Goal: Task Accomplishment & Management: Complete application form

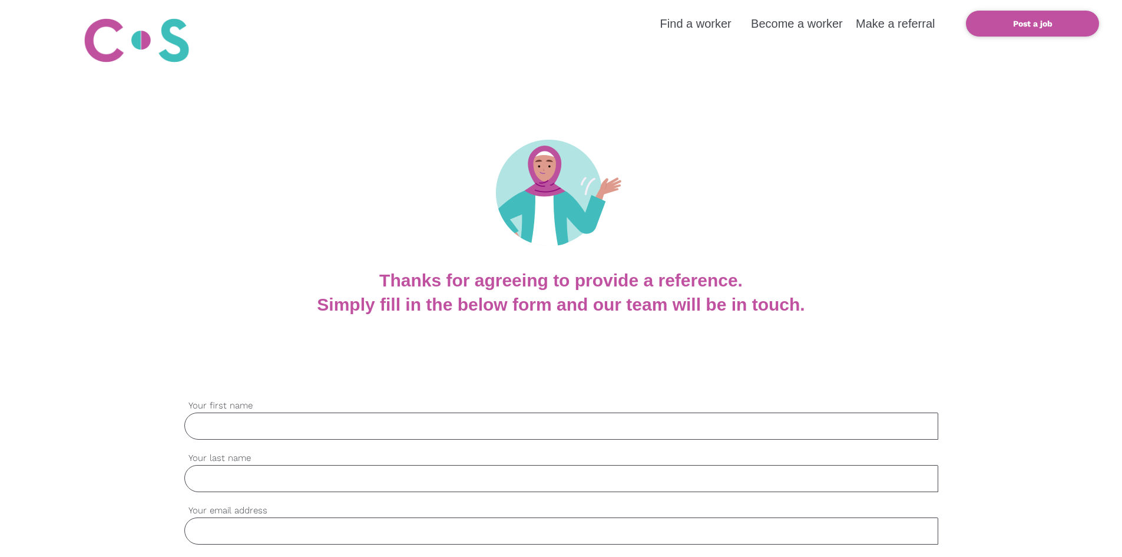
click at [342, 434] on input "Your first name" at bounding box center [561, 425] width 754 height 27
type input "[PERSON_NAME]"
click at [305, 481] on input "Your last name" at bounding box center [561, 478] width 754 height 27
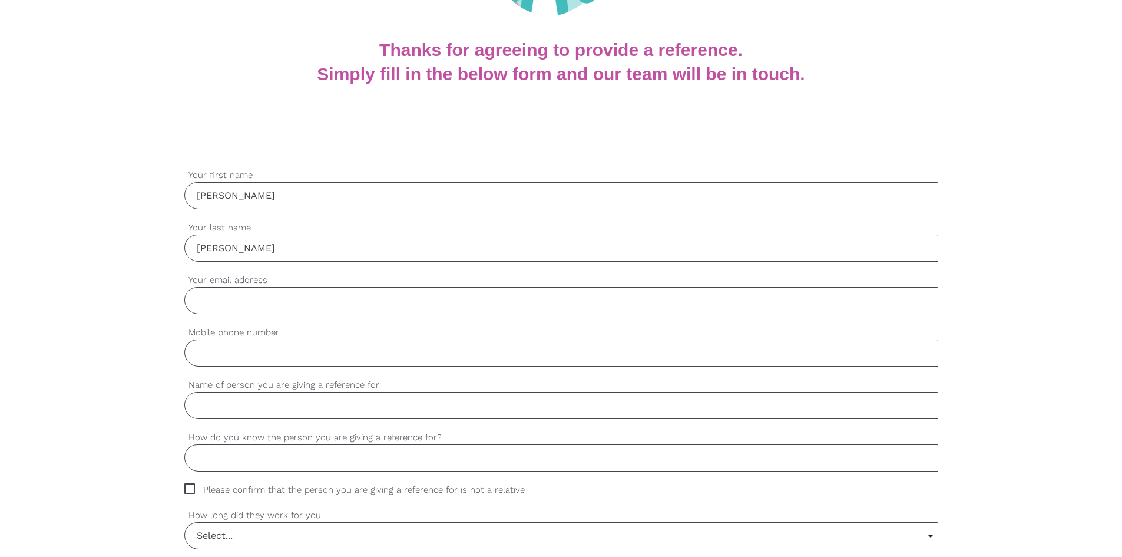
scroll to position [236, 0]
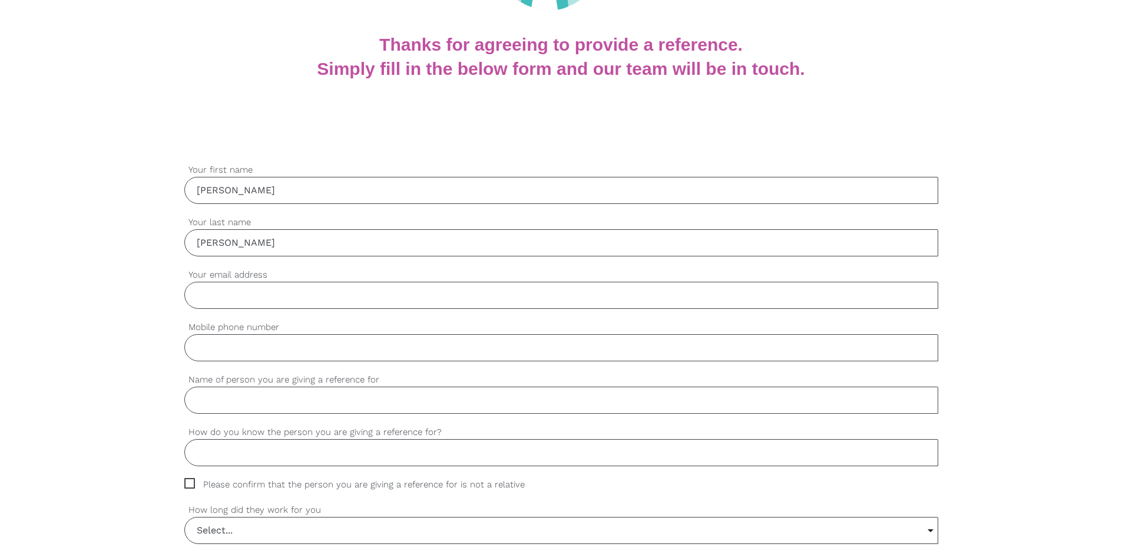
type input "[PERSON_NAME]"
click at [297, 299] on input "Your email address" at bounding box center [561, 295] width 754 height 27
click at [213, 295] on input "Your email address" at bounding box center [561, 295] width 754 height 27
type input "[EMAIL_ADDRESS][DOMAIN_NAME]"
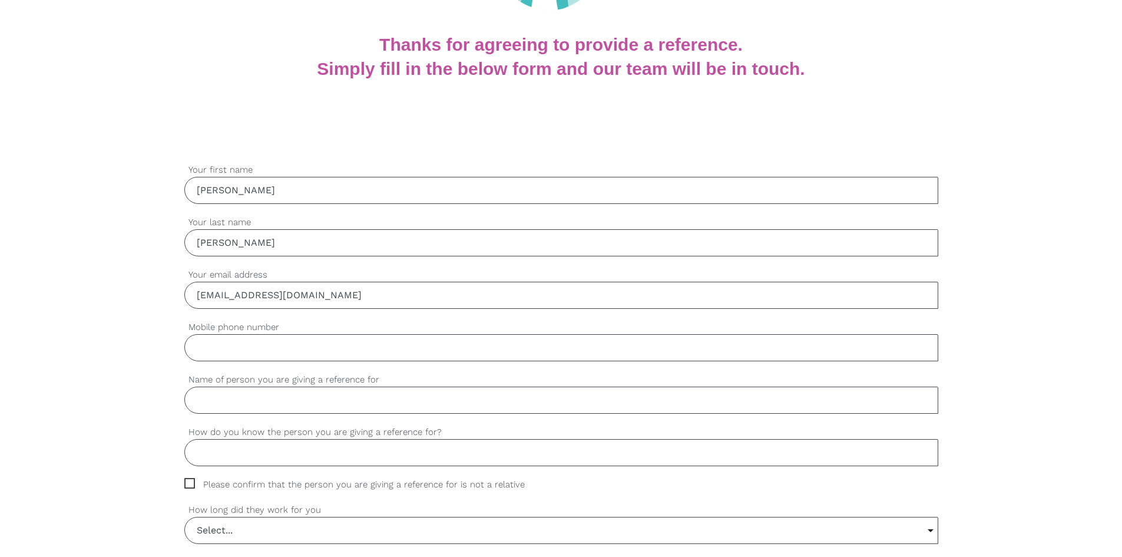
click at [266, 360] on input "Mobile phone number" at bounding box center [561, 347] width 754 height 27
type input "0481103979"
drag, startPoint x: 107, startPoint y: 393, endPoint x: 134, endPoint y: 407, distance: 30.3
click at [340, 403] on input "Name of person you are giving a reference for" at bounding box center [561, 399] width 754 height 27
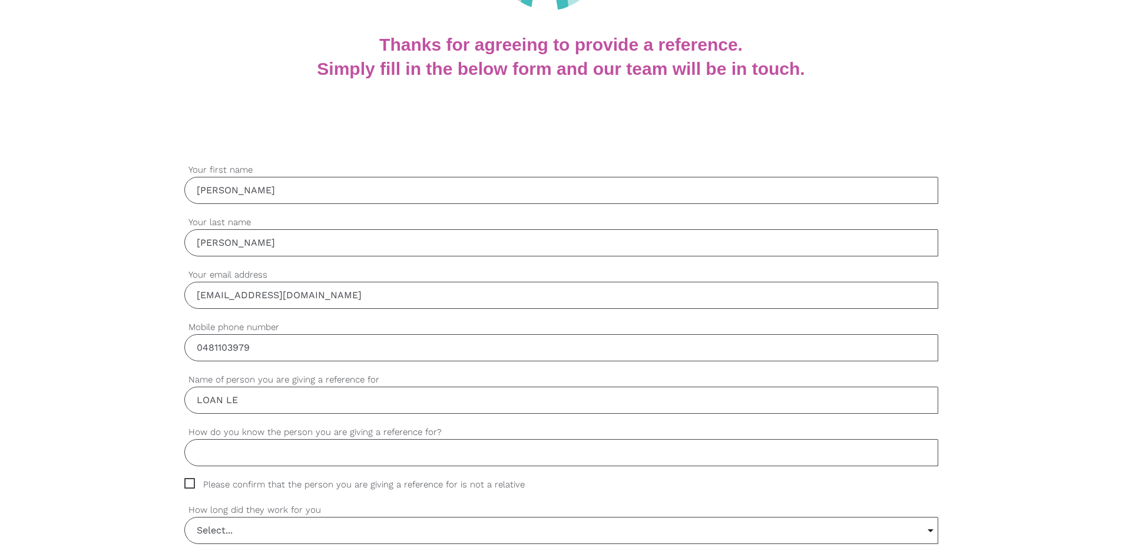
type input "LOAN LE"
click at [300, 455] on input "How do you know the person you are giving a reference for?" at bounding box center [561, 452] width 754 height 27
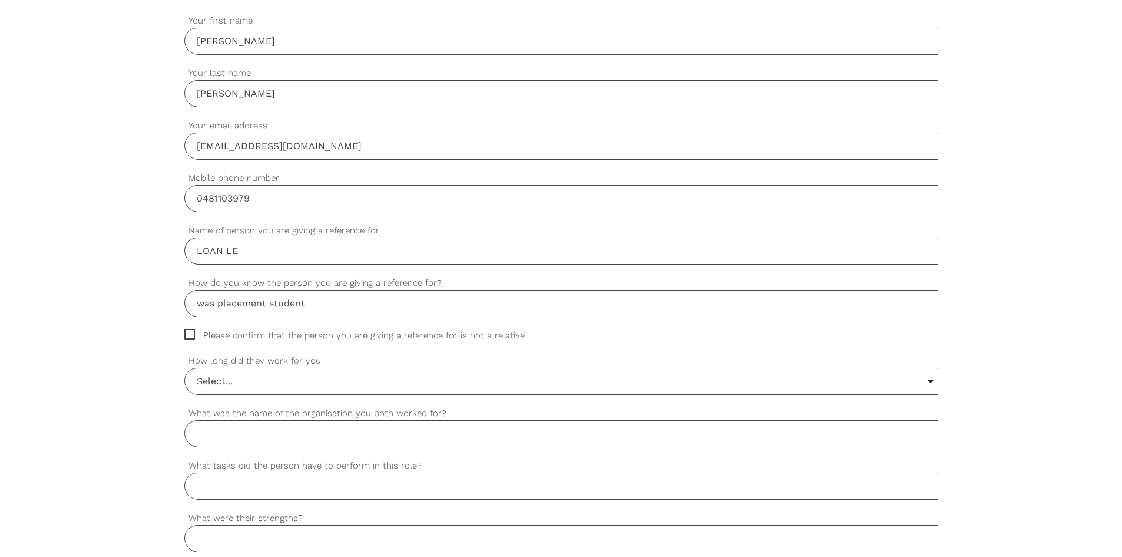
scroll to position [412, 0]
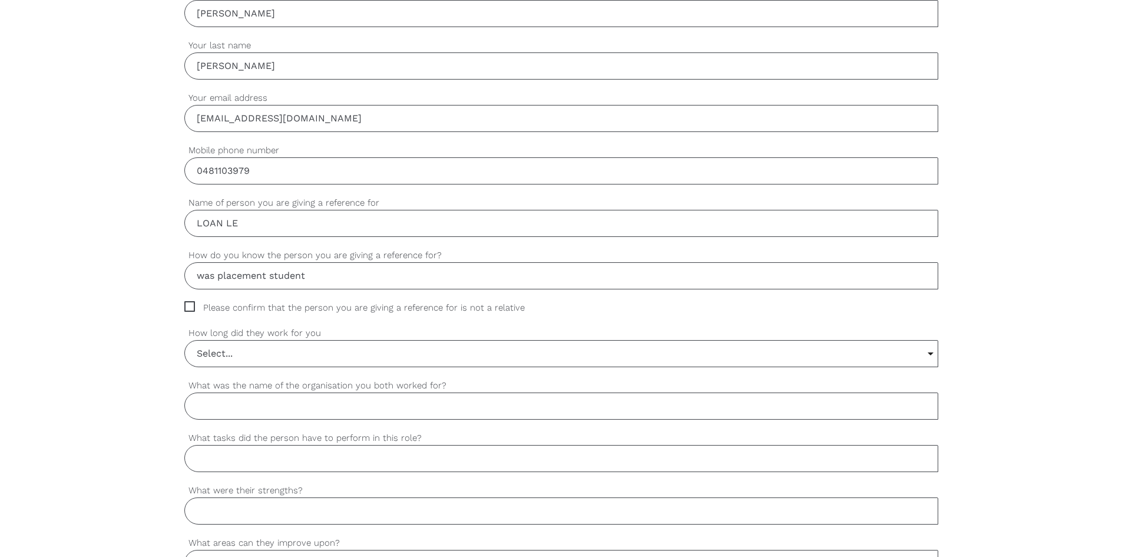
type input "was placement student"
click at [243, 350] on input "Select..." at bounding box center [561, 353] width 753 height 26
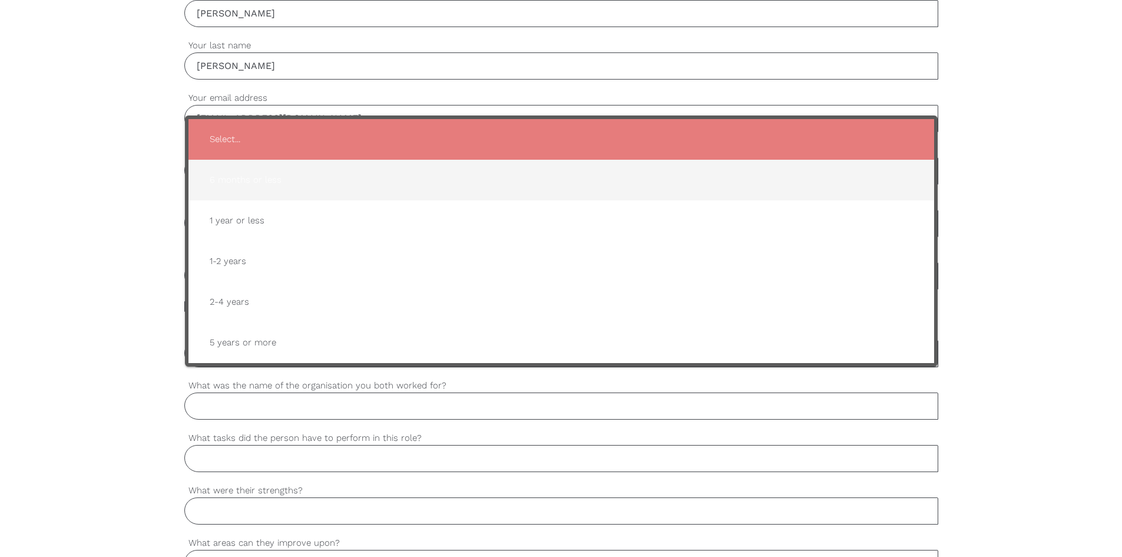
click at [273, 183] on span "6 months or less" at bounding box center [561, 180] width 722 height 29
type input "6 months or less"
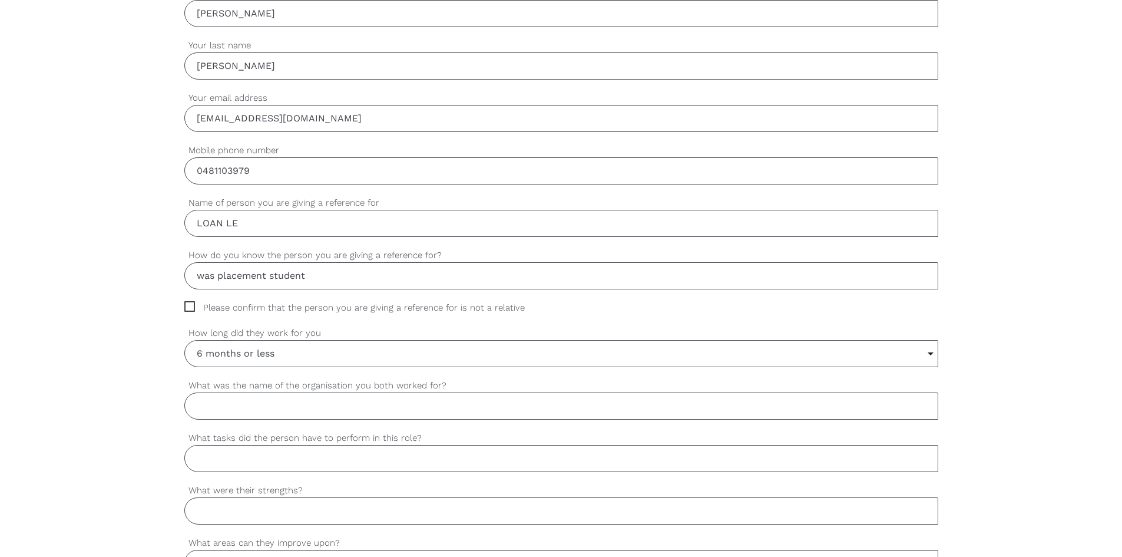
click at [190, 306] on span "Please confirm that the person you are giving a reference for is not a relative" at bounding box center [365, 308] width 363 height 14
click at [190, 306] on input "Please confirm that the person you are giving a reference for is not a relative" at bounding box center [188, 305] width 8 height 8
checkbox input "true"
click at [250, 410] on input "What was the name of the organisation you both worked for?" at bounding box center [561, 405] width 754 height 27
type input "Royal Freemasons Footscray Aged Care"
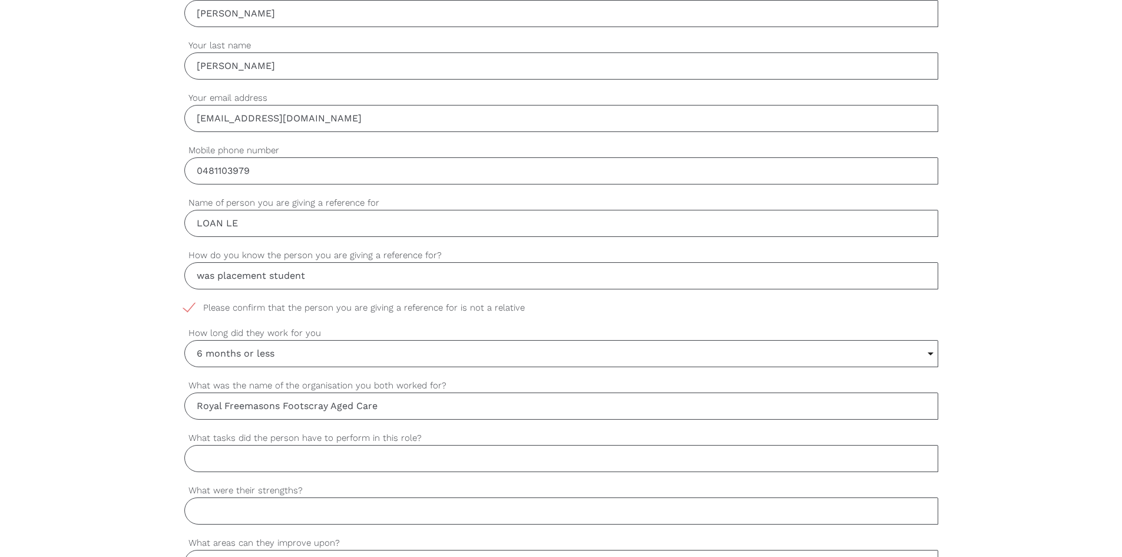
click at [246, 462] on input "What tasks did the person have to perform in this role?" at bounding box center [561, 458] width 754 height 27
type input "PCA"
click at [286, 511] on input "What were their strengths?" at bounding box center [561, 510] width 754 height 27
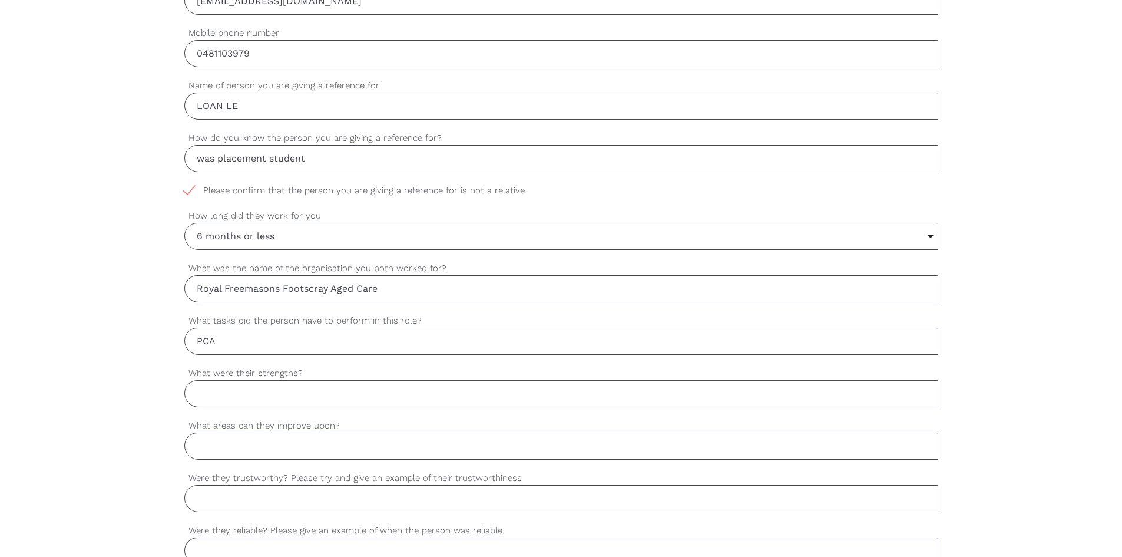
scroll to position [530, 0]
click at [270, 448] on input "What areas can they improve upon?" at bounding box center [561, 445] width 754 height 27
click at [377, 393] on input "well presentation, hard work," at bounding box center [561, 392] width 754 height 27
type input "well presentation, hard work, time management well"
click at [233, 450] on input "What areas can they improve upon?" at bounding box center [561, 445] width 754 height 27
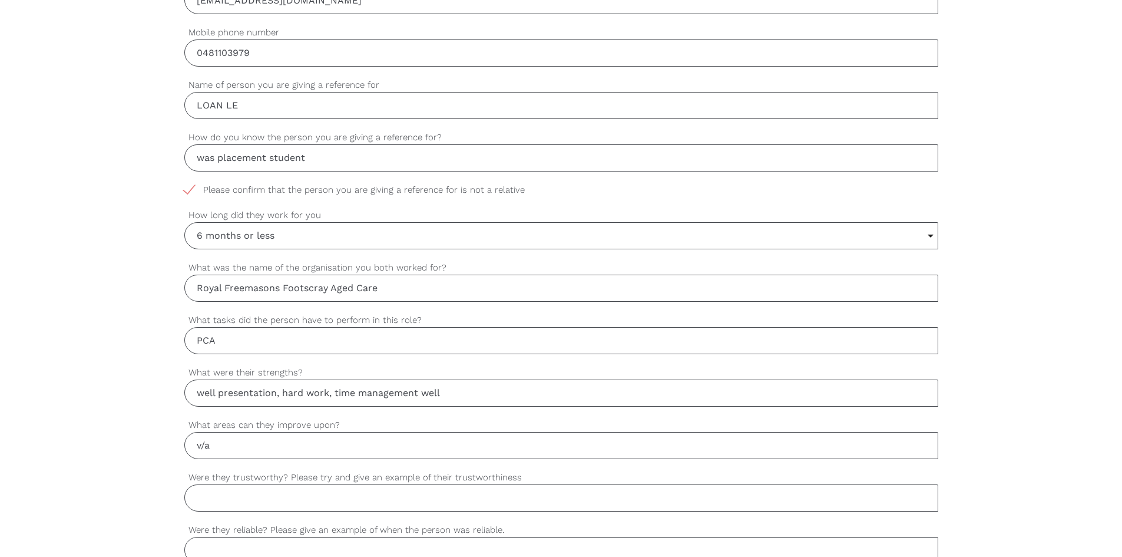
type input "v/a"
click at [247, 504] on input "Were they trustworthy? Please try and give an example of their trustworthiness" at bounding box center [561, 497] width 754 height 27
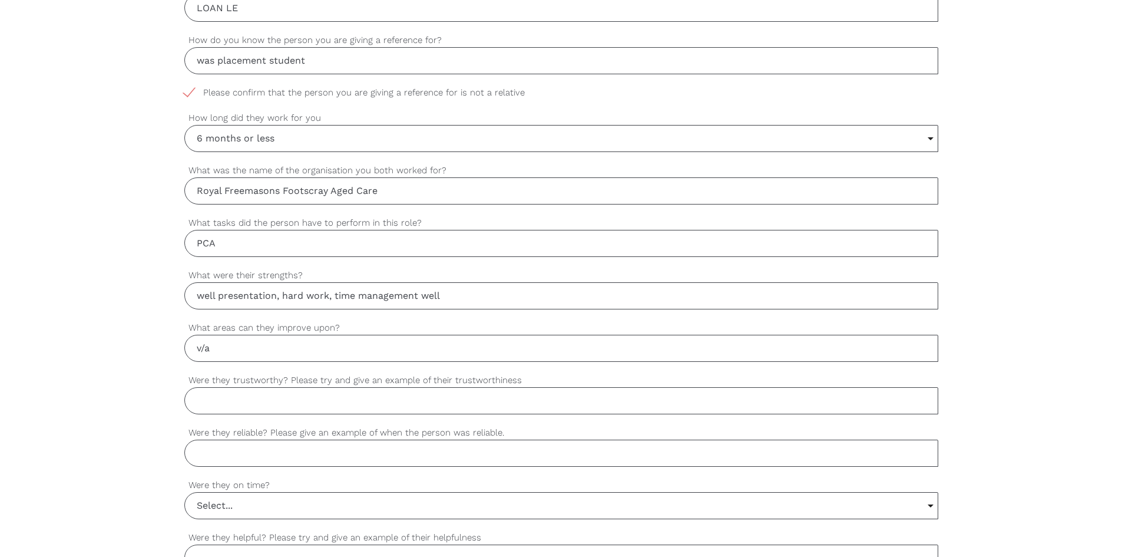
scroll to position [648, 0]
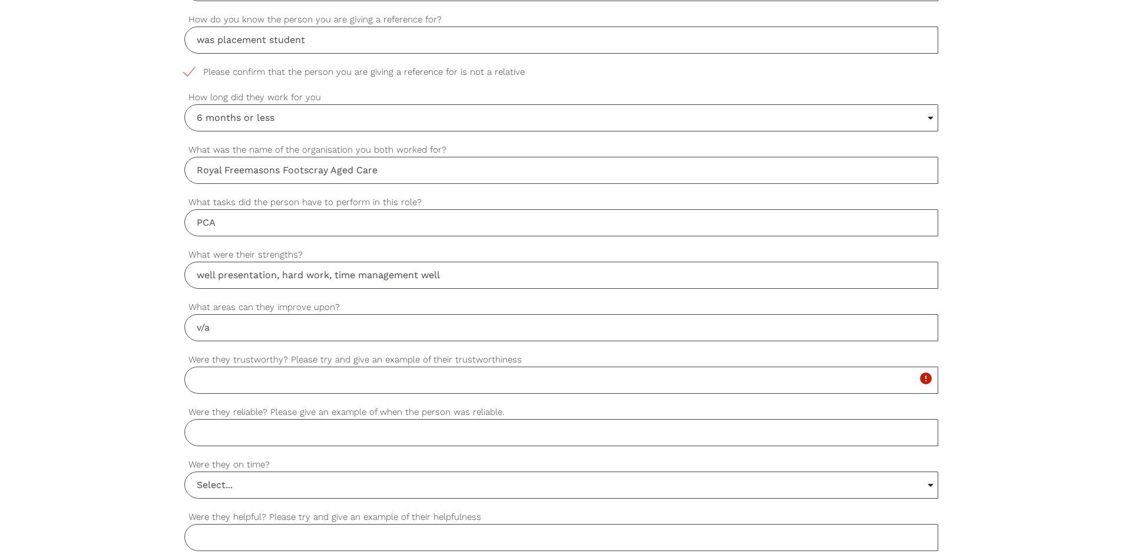
click at [247, 439] on input "Were they reliable? Please give an example of when the person was reliable." at bounding box center [561, 432] width 754 height 27
click at [267, 484] on input "Select..." at bounding box center [561, 485] width 753 height 26
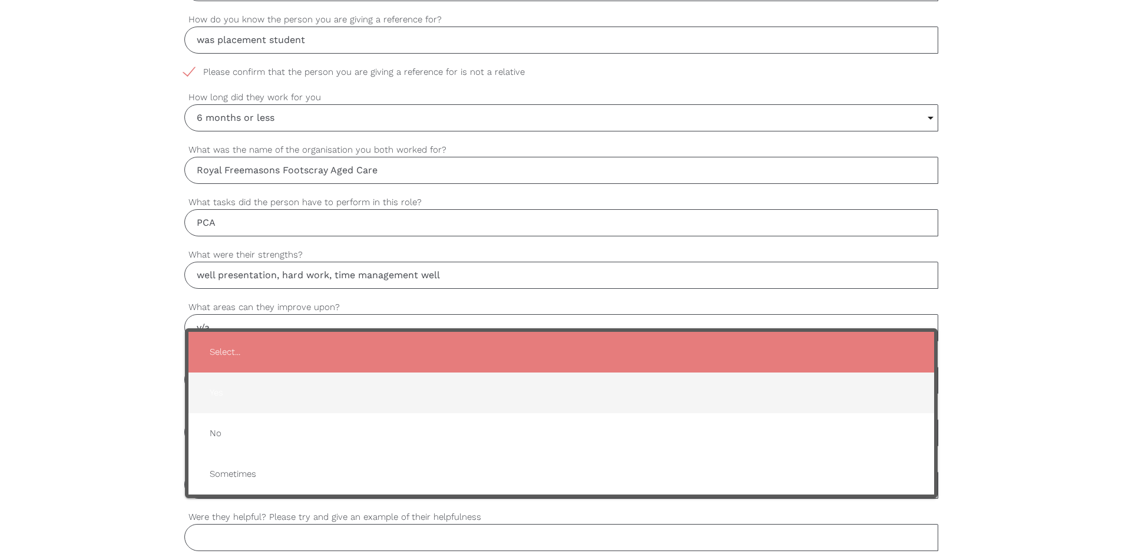
click at [243, 390] on span "Yes" at bounding box center [561, 392] width 722 height 29
type input "Yes"
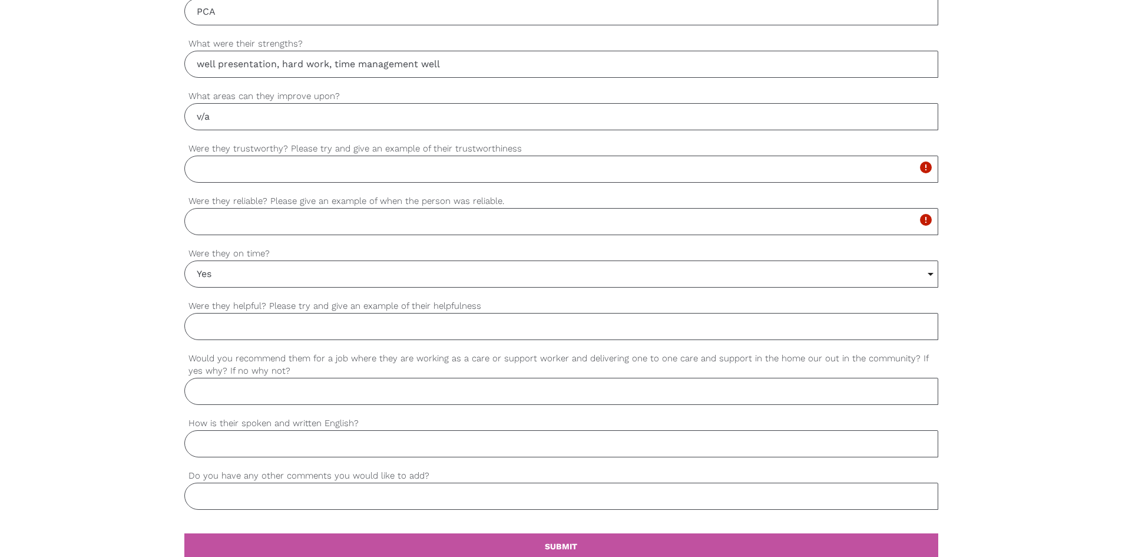
scroll to position [884, 0]
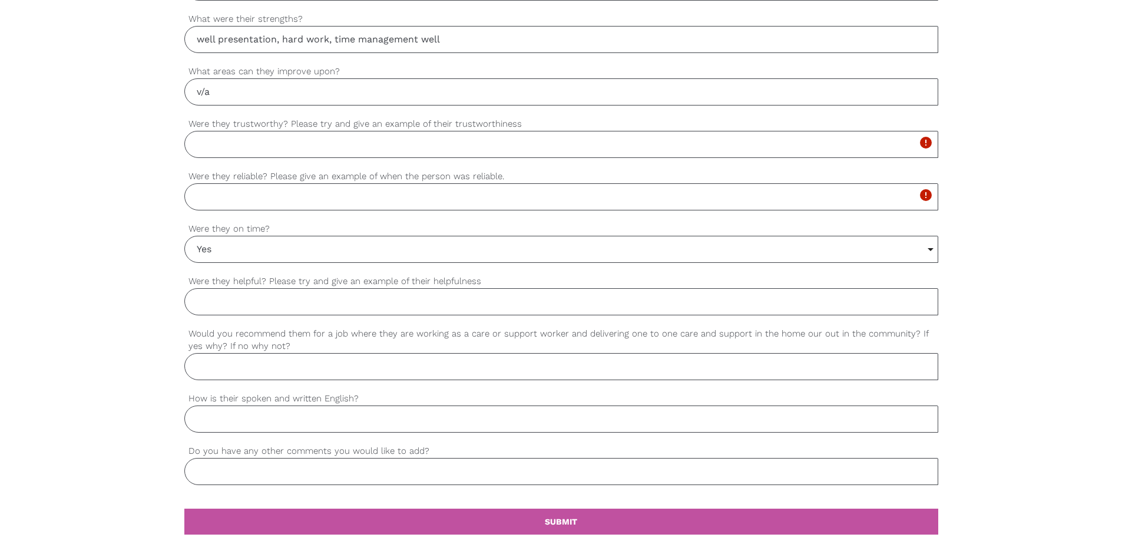
click at [253, 299] on input "Were they helpful? Please try and give an example of their helpfulness" at bounding box center [561, 301] width 754 height 27
type input "yes"
click at [236, 365] on input "Would you recommend them for a job where they are working as a care or support …" at bounding box center [561, 366] width 754 height 27
type input "yes,"
click at [237, 416] on input "How is their spoken and written English?" at bounding box center [561, 418] width 754 height 27
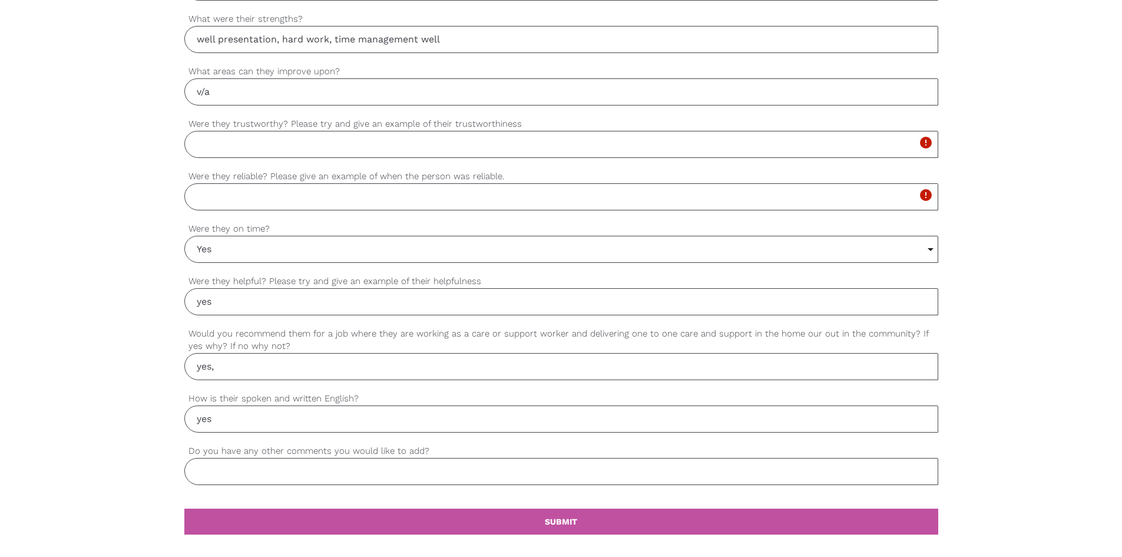
type input "yes"
click at [305, 469] on input "Do you have any other comments you would like to add?" at bounding box center [561, 471] width 754 height 27
type input "v"
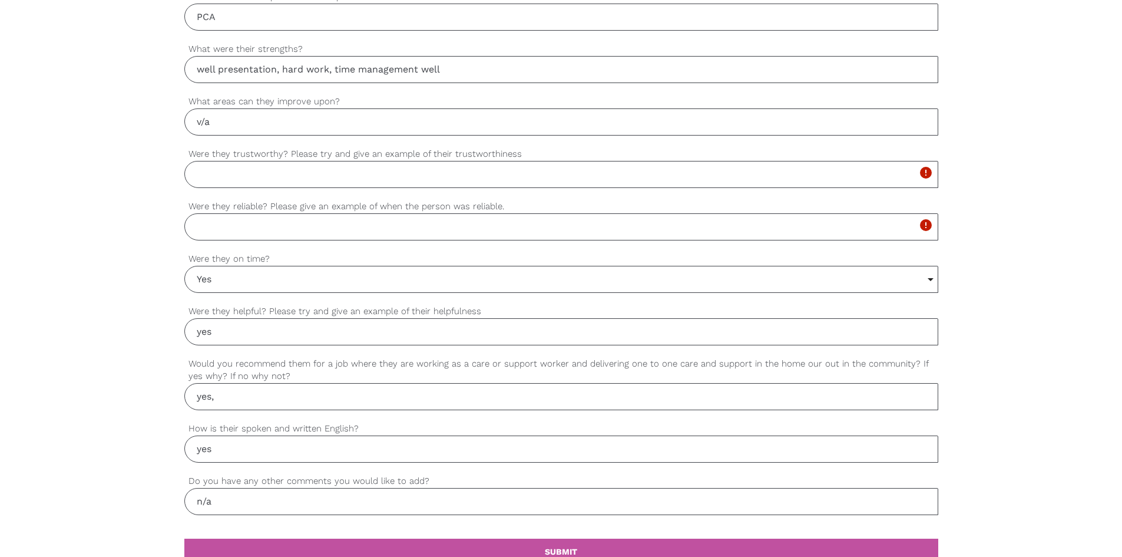
scroll to position [825, 0]
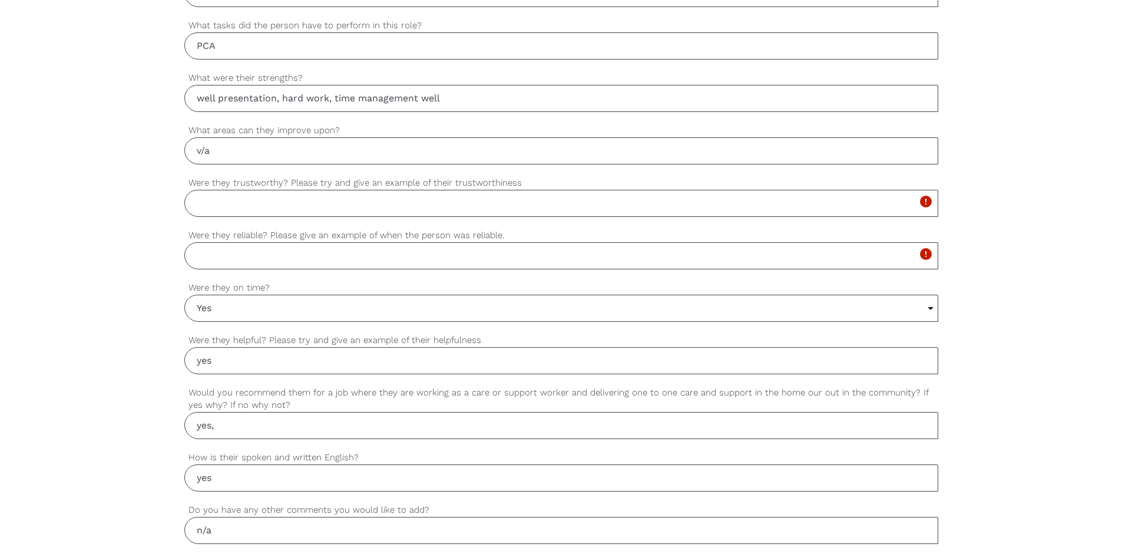
type input "n/a"
click at [230, 198] on input "Were they trustworthy? Please try and give an example of their trustworthiness" at bounding box center [561, 203] width 754 height 27
click at [329, 205] on input "well presented and committment while on duty, development skill and" at bounding box center [561, 203] width 754 height 27
click at [549, 210] on input "well presented and commitment while on duty, development skill and" at bounding box center [561, 203] width 754 height 27
type input "well presented and commitment while on duty, development skill and quick learni…"
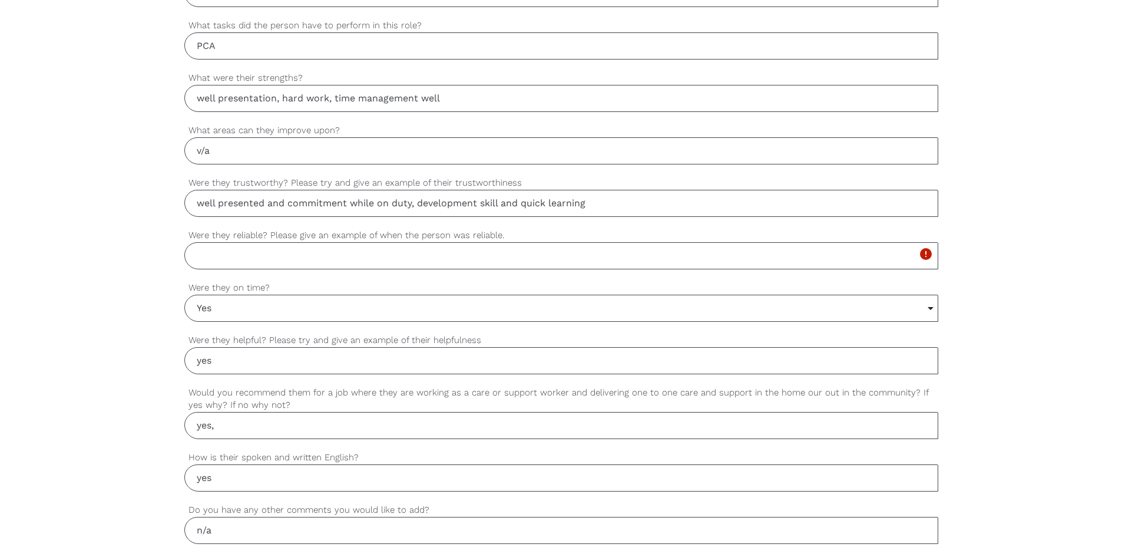
click at [293, 253] on input "Were they reliable? Please give an example of when the person was reliable." at bounding box center [561, 255] width 754 height 27
click at [315, 259] on input "Were they reliable? Please give an example of when the person was reliable." at bounding box center [561, 255] width 754 height 27
click at [357, 265] on input "Were they reliable? Please give an example of when the person was reliable." at bounding box center [561, 255] width 754 height 27
type input "t"
type input "s"
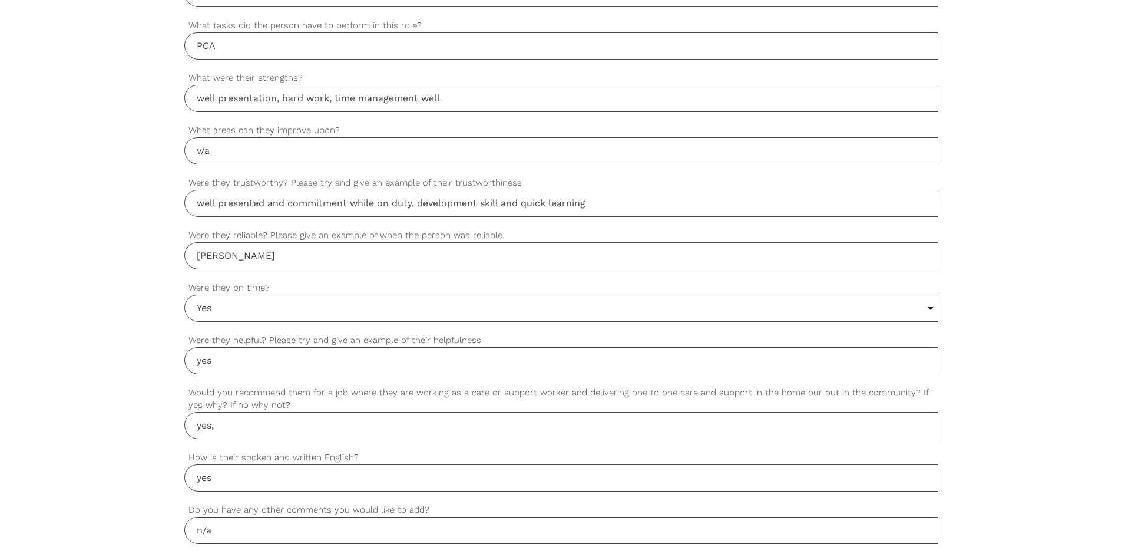
type input "Q"
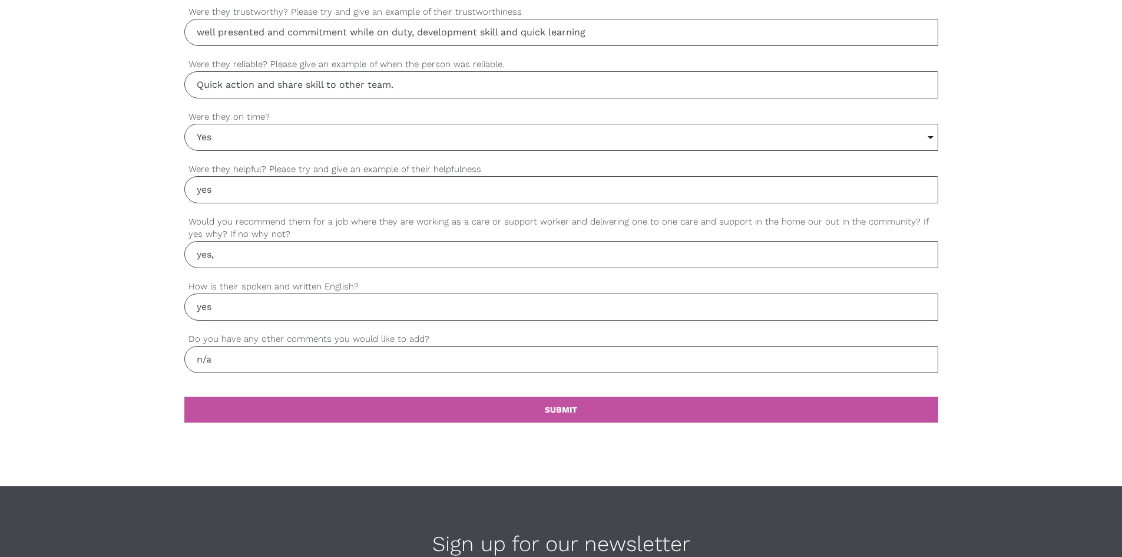
scroll to position [1001, 0]
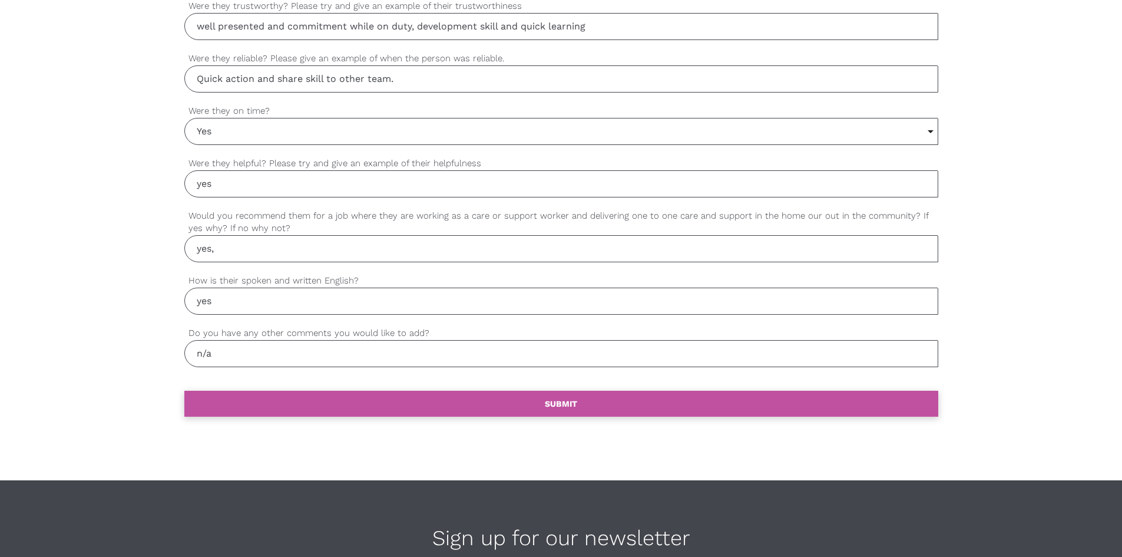
type input "Quick action and share skill to other team."
click at [607, 403] on link "settings SUBMIT" at bounding box center [561, 404] width 754 height 26
